Goal: Information Seeking & Learning: Learn about a topic

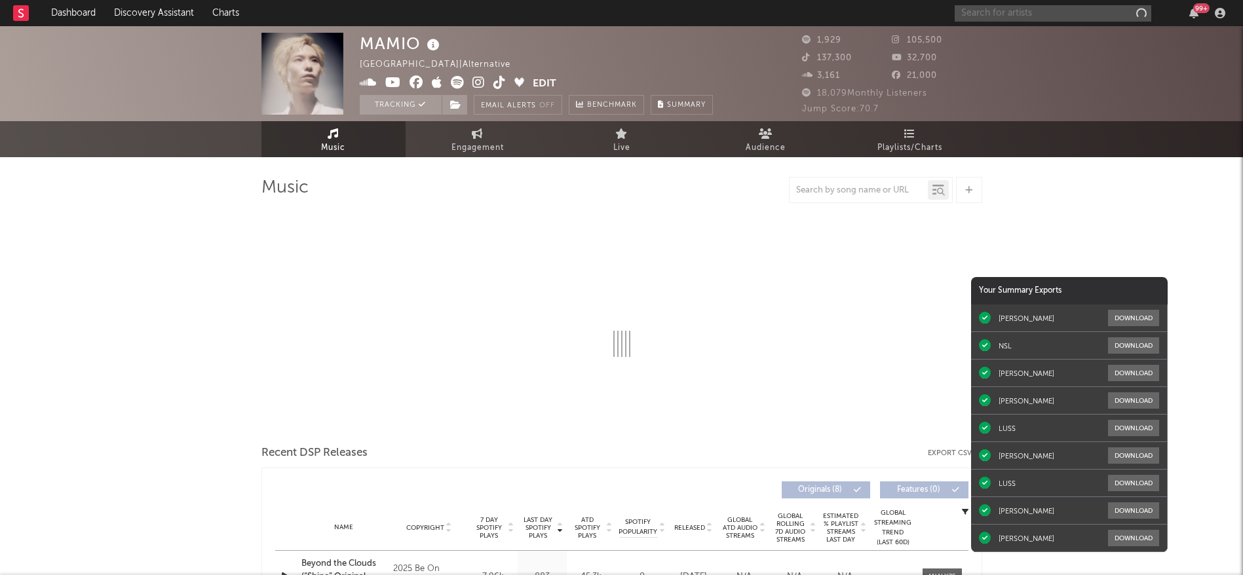
click at [1014, 16] on input "text" at bounding box center [1052, 13] width 197 height 16
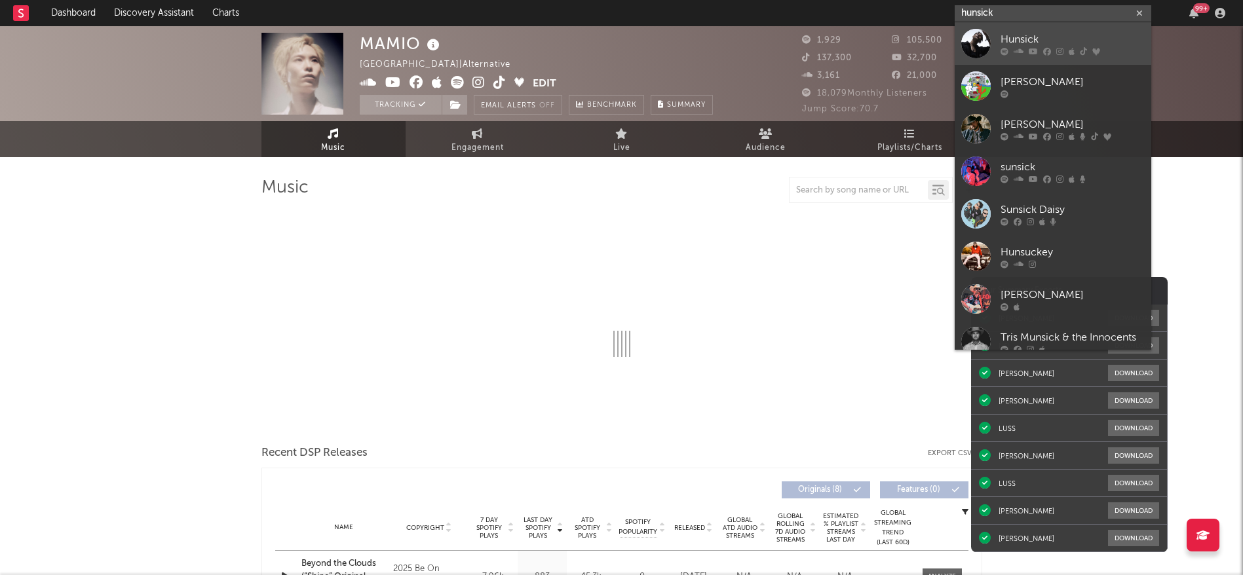
type input "hunsick"
click at [1000, 45] on link "Hunsick" at bounding box center [1052, 43] width 197 height 43
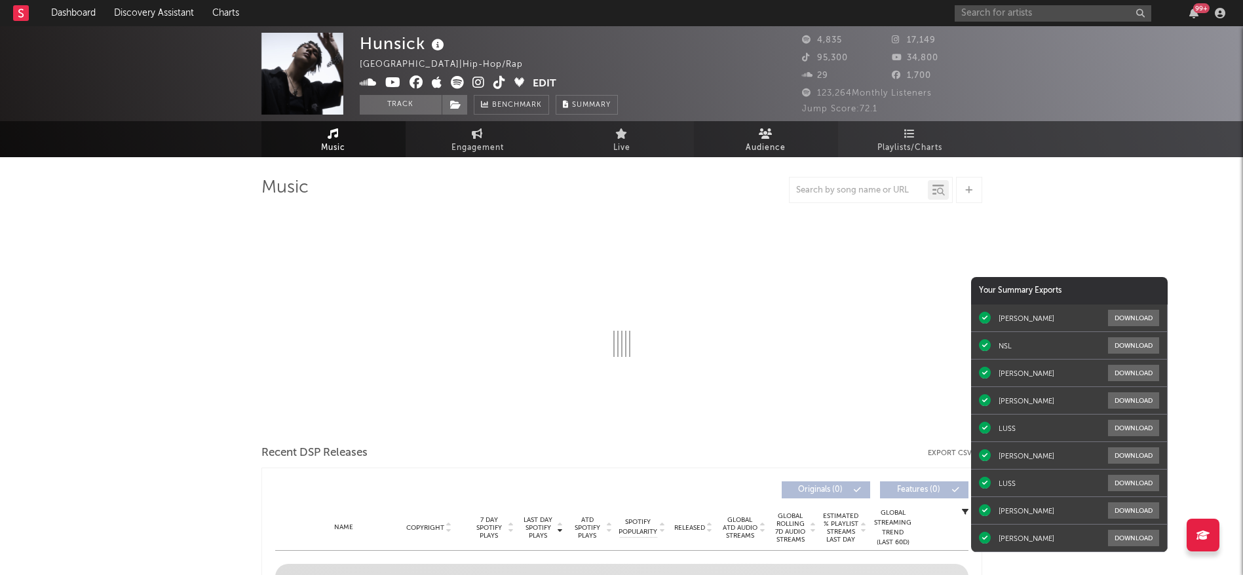
click at [775, 140] on span "Audience" at bounding box center [765, 148] width 40 height 16
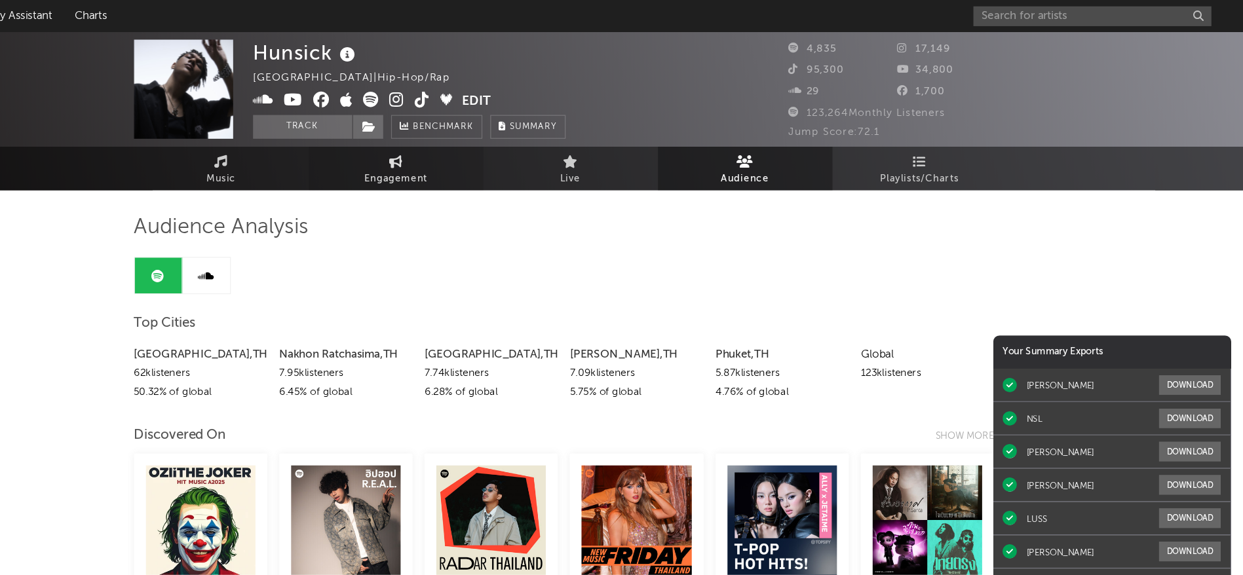
click at [470, 147] on span "Engagement" at bounding box center [477, 148] width 52 height 16
select select "1w"
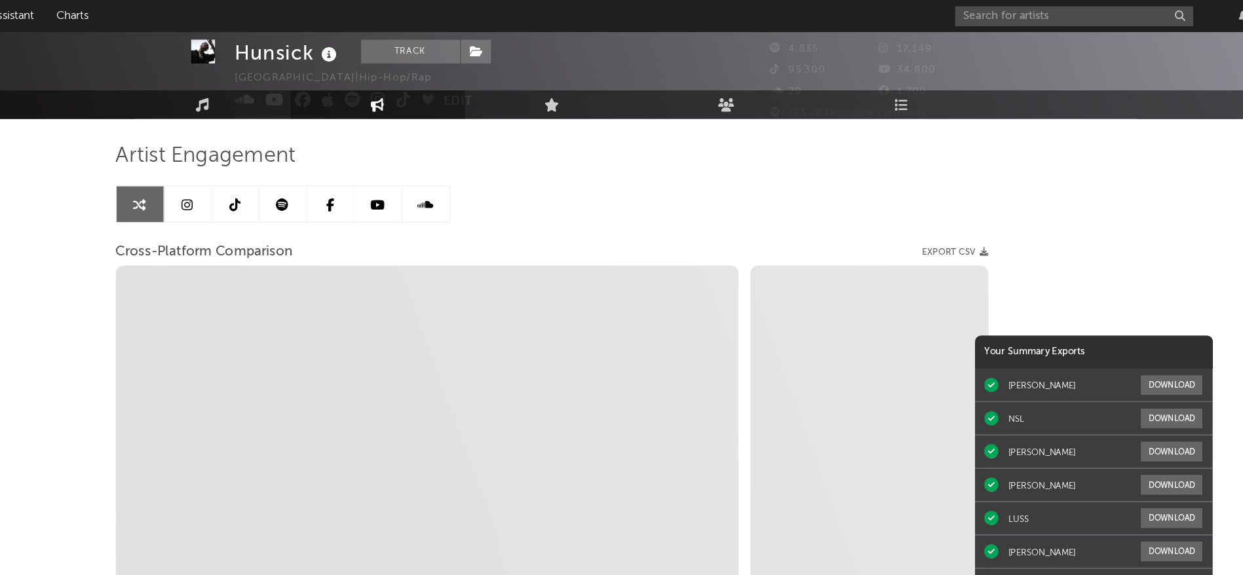
scroll to position [29, 0]
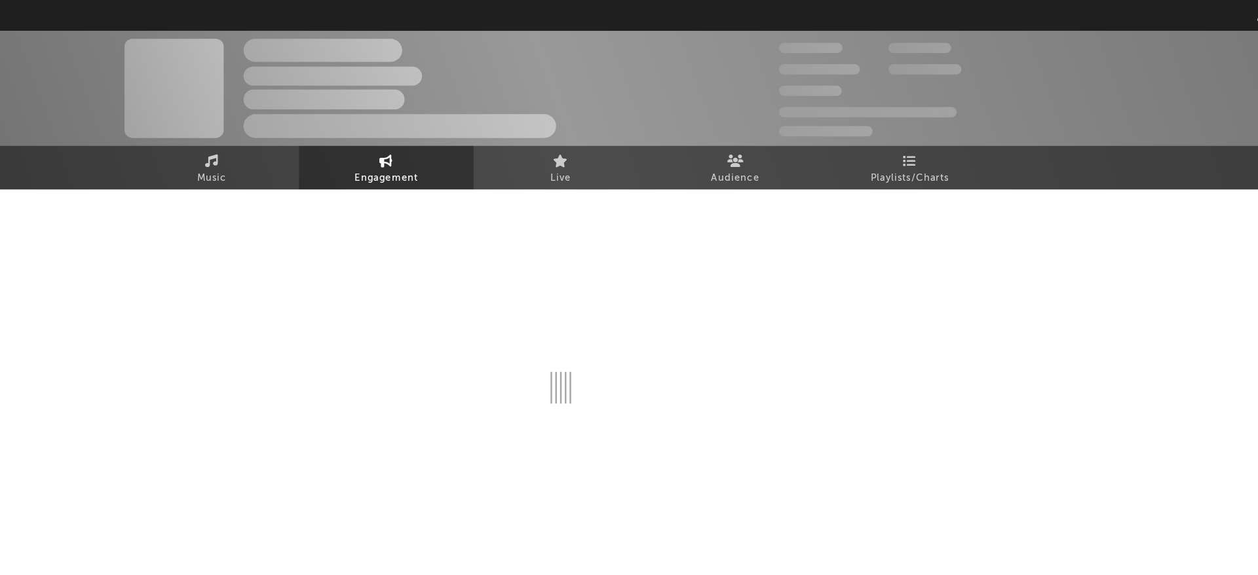
select select "1w"
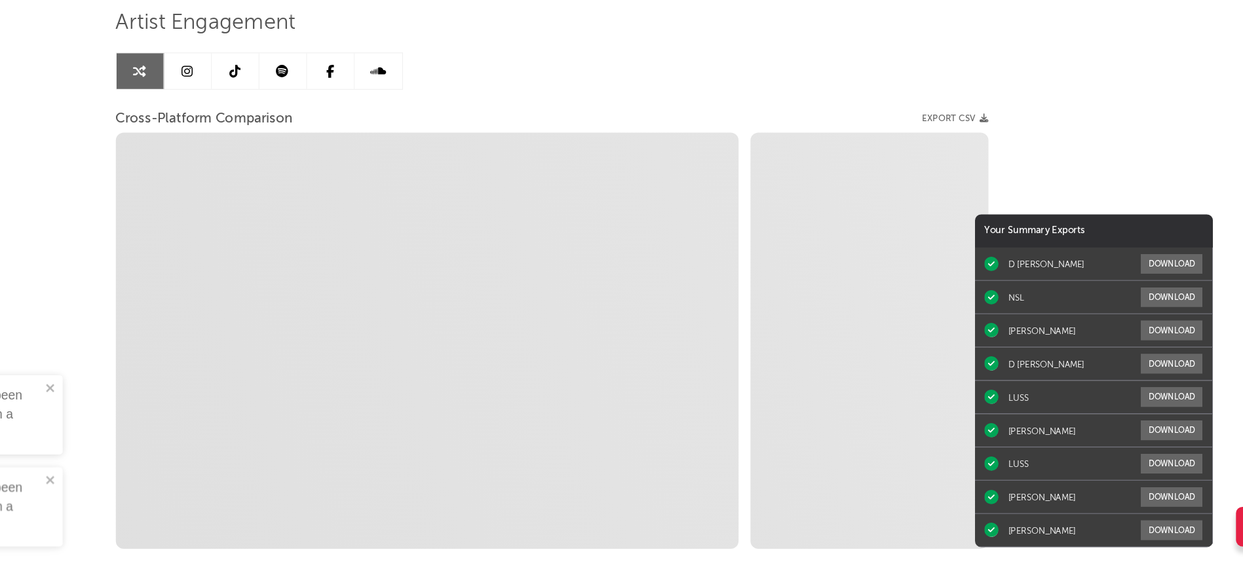
scroll to position [69, 0]
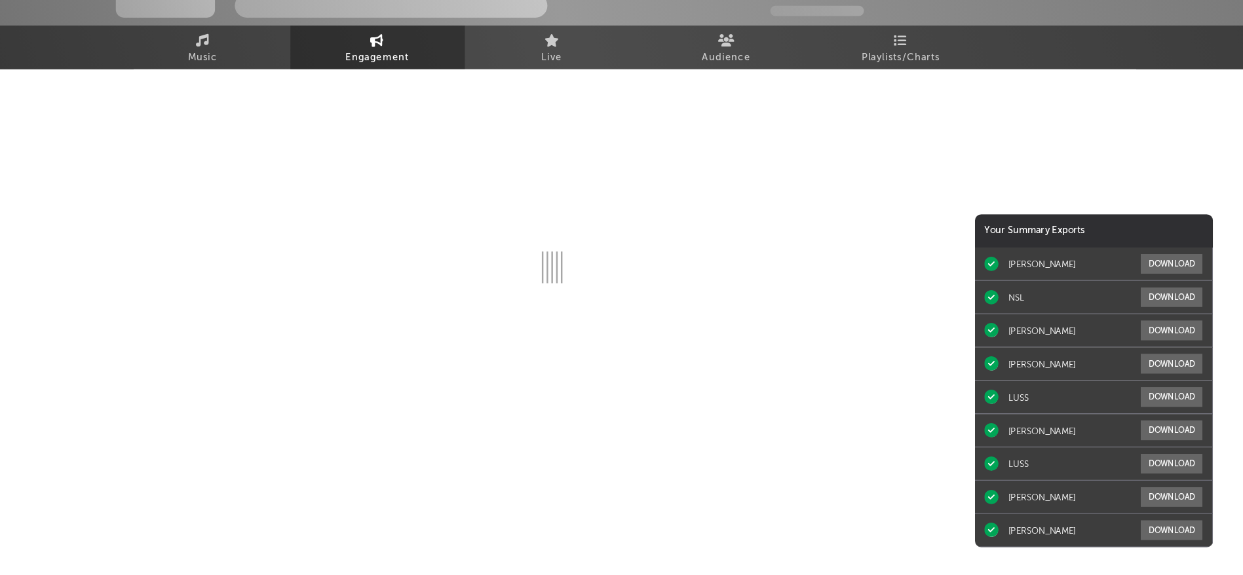
select select "1w"
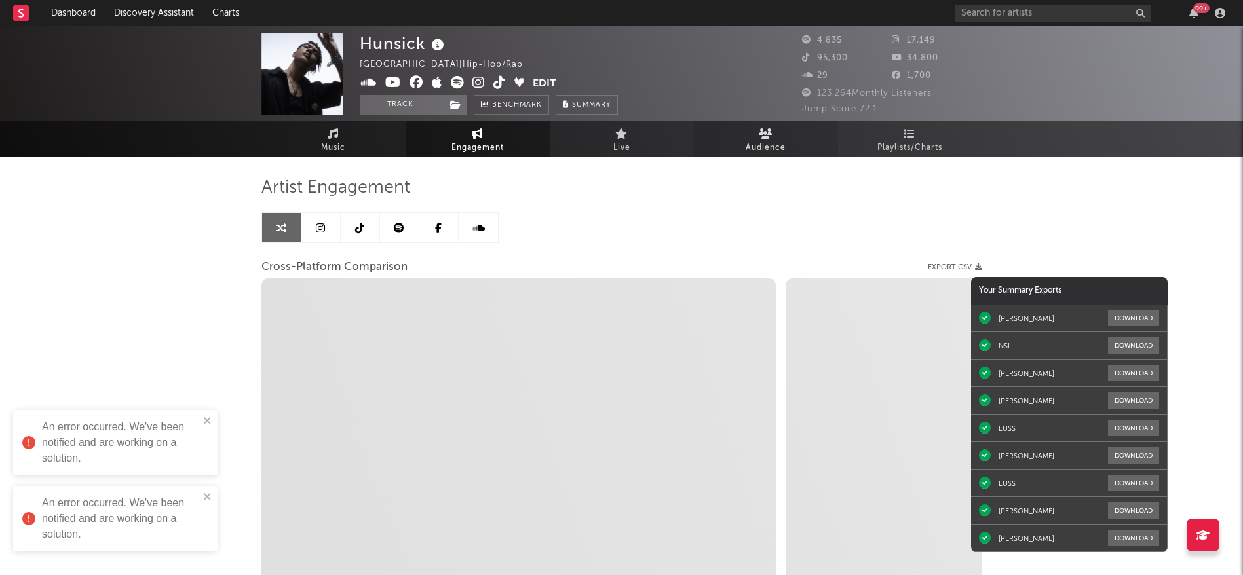
click at [783, 143] on span "Audience" at bounding box center [765, 148] width 40 height 16
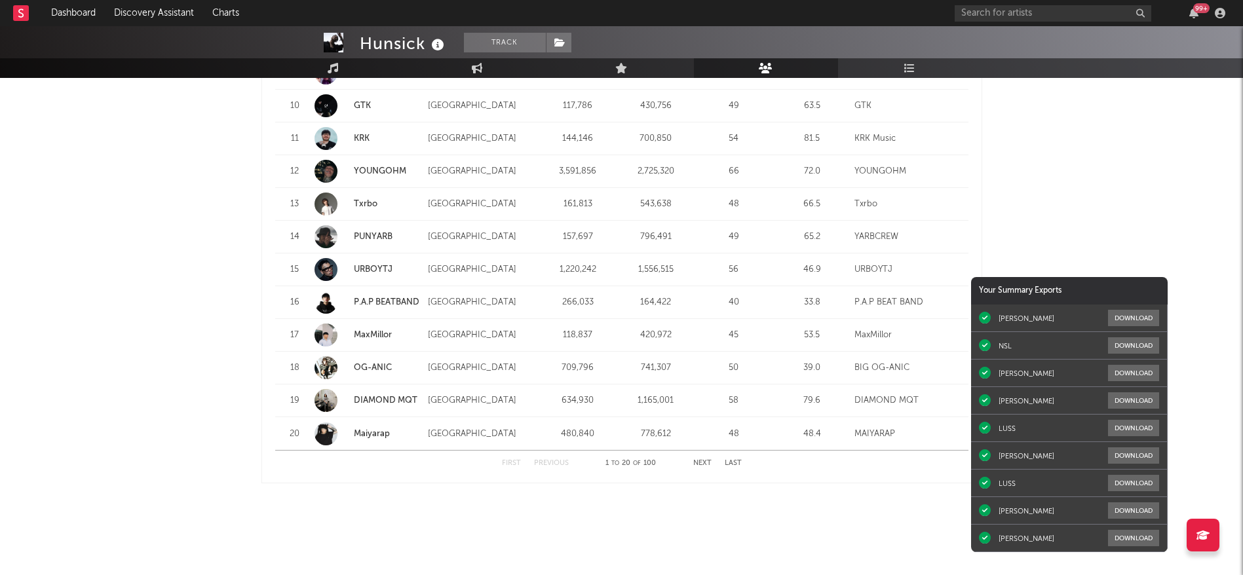
scroll to position [1611, 0]
click at [703, 460] on button "Next" at bounding box center [702, 463] width 18 height 7
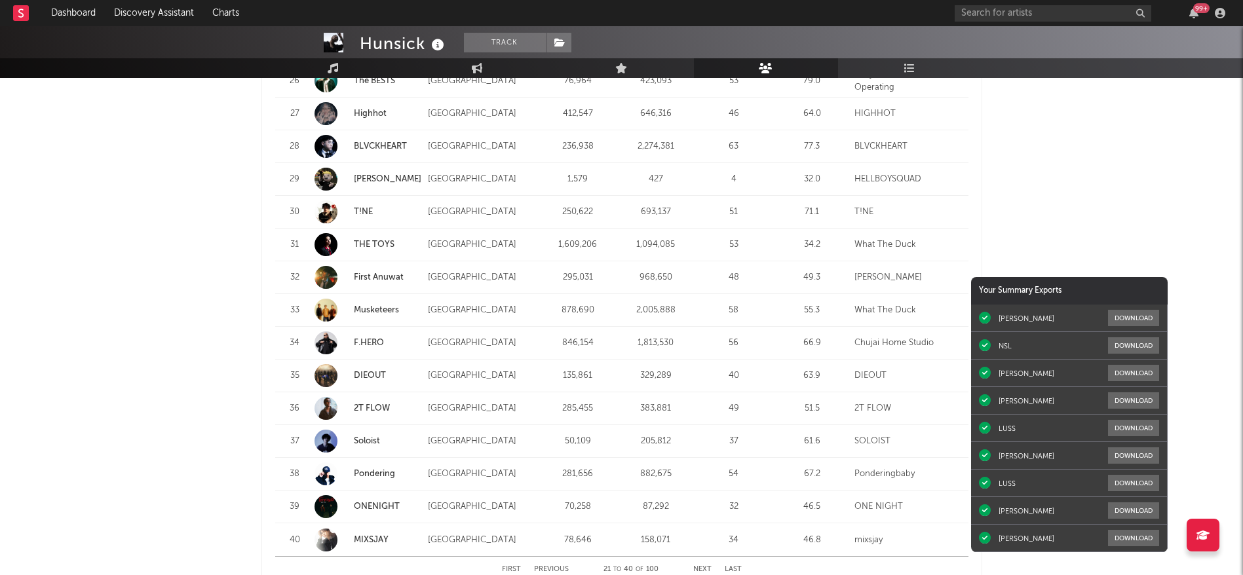
scroll to position [1560, 0]
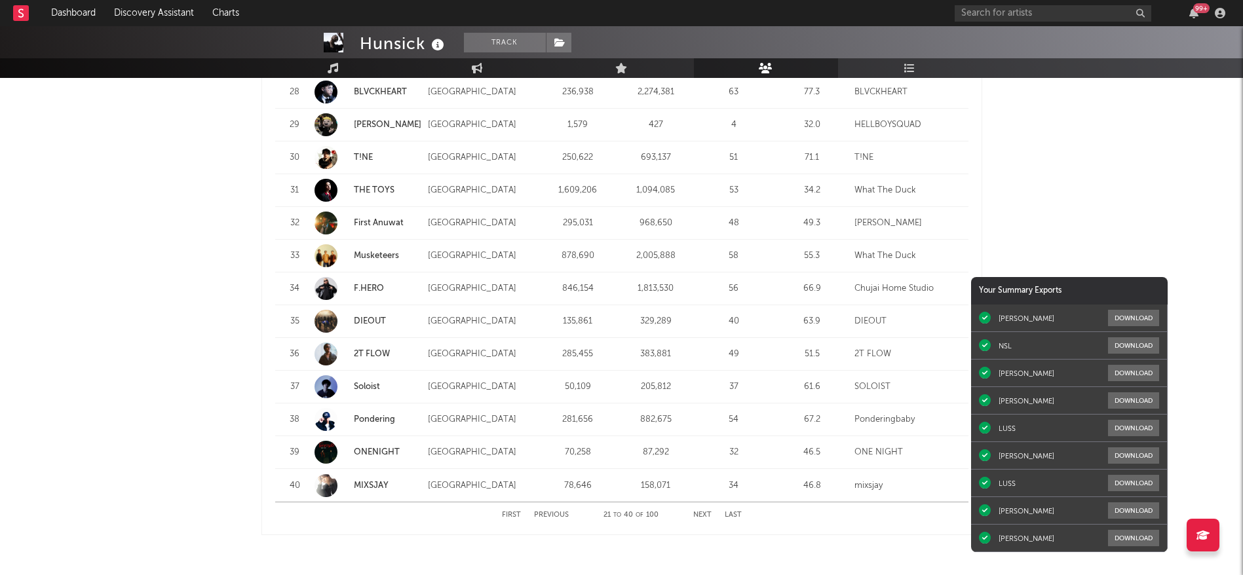
click at [733, 515] on button "Last" at bounding box center [732, 515] width 17 height 7
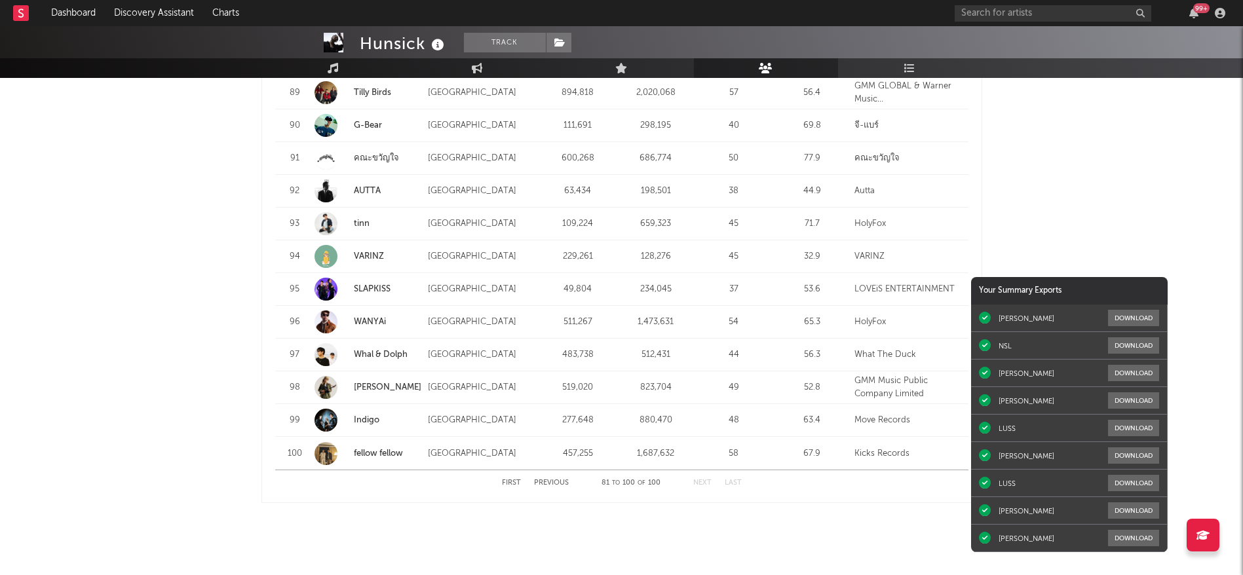
scroll to position [1612, 0]
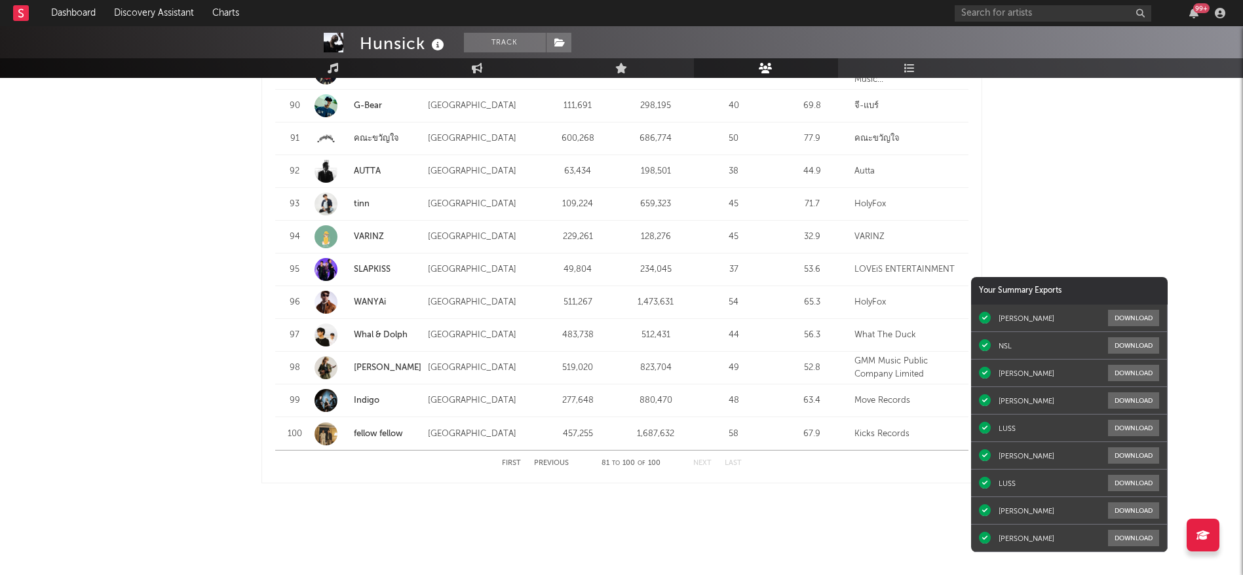
click at [504, 462] on button "First" at bounding box center [511, 463] width 19 height 7
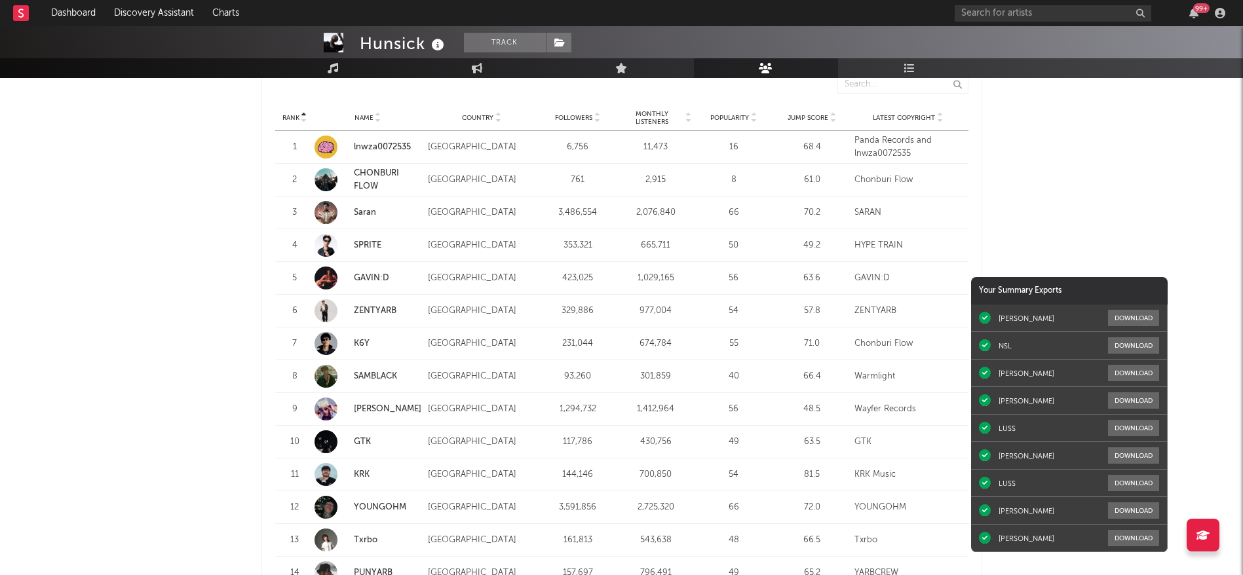
scroll to position [1275, 0]
